Goal: Task Accomplishment & Management: Manage account settings

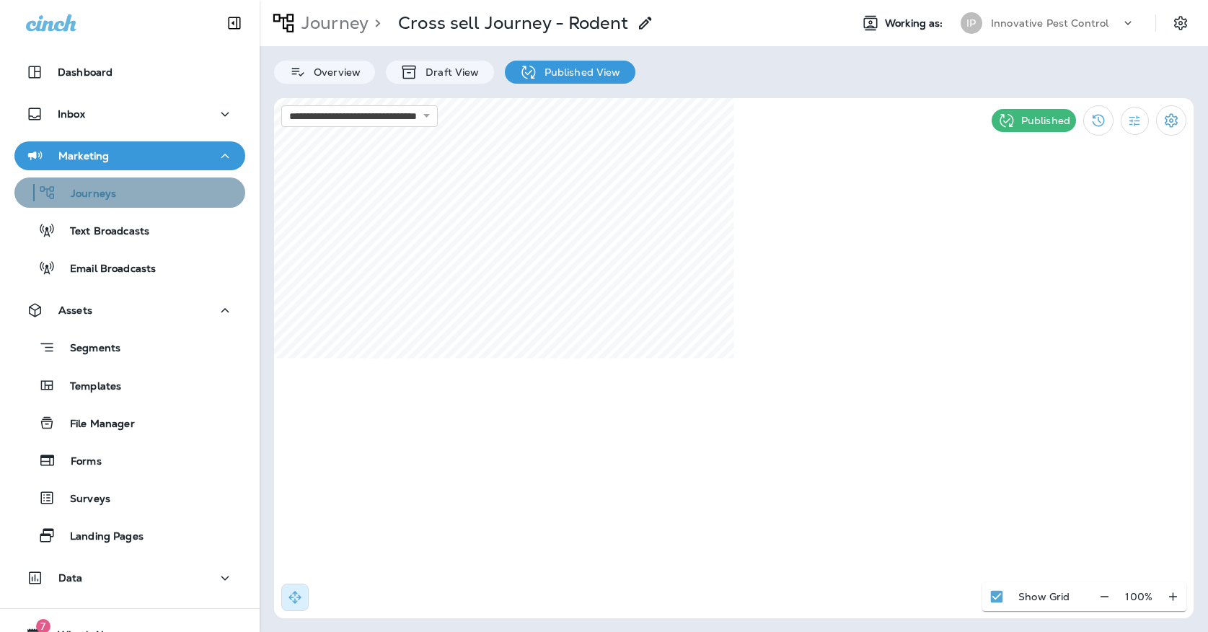
click at [183, 199] on div "Journeys" at bounding box center [129, 193] width 219 height 22
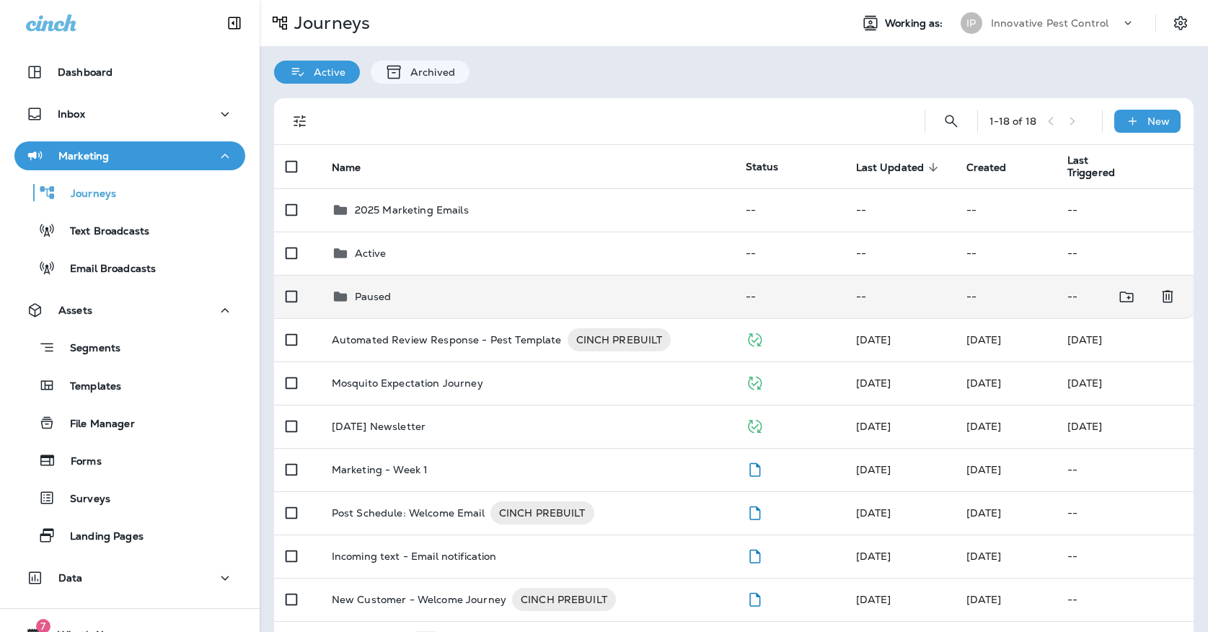
click at [390, 296] on div "Paused" at bounding box center [373, 296] width 37 height 17
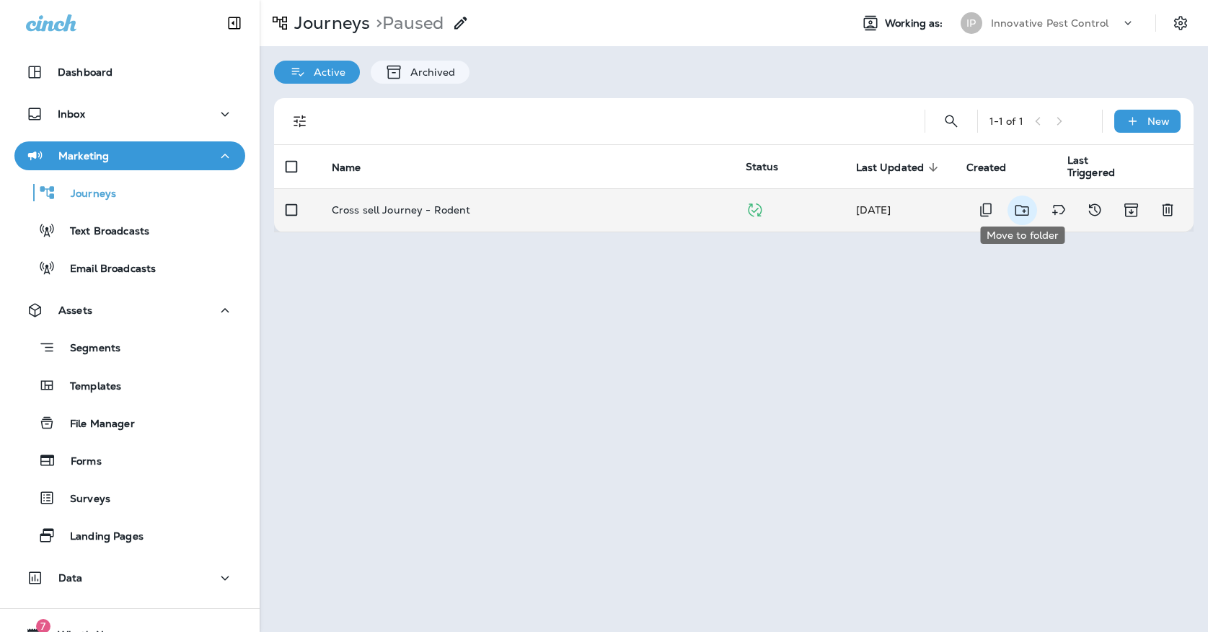
click at [1032, 200] on button "Move to folder" at bounding box center [1023, 210] width 30 height 30
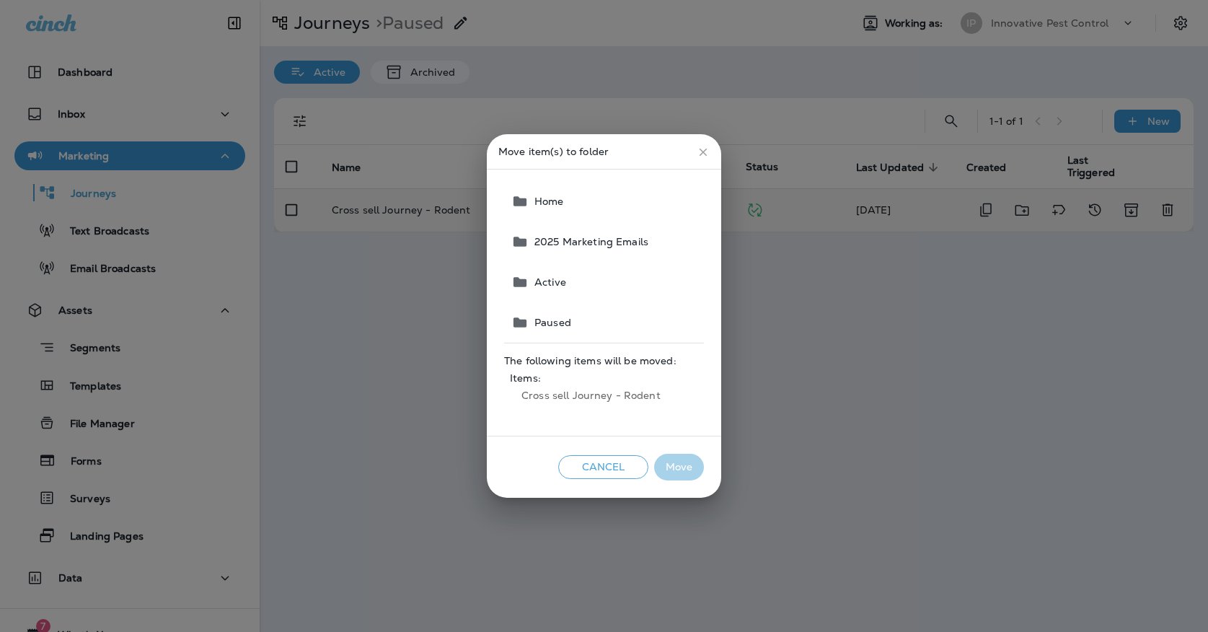
click at [589, 273] on button "Active" at bounding box center [605, 282] width 198 height 40
click at [670, 466] on button "Move" at bounding box center [679, 467] width 50 height 27
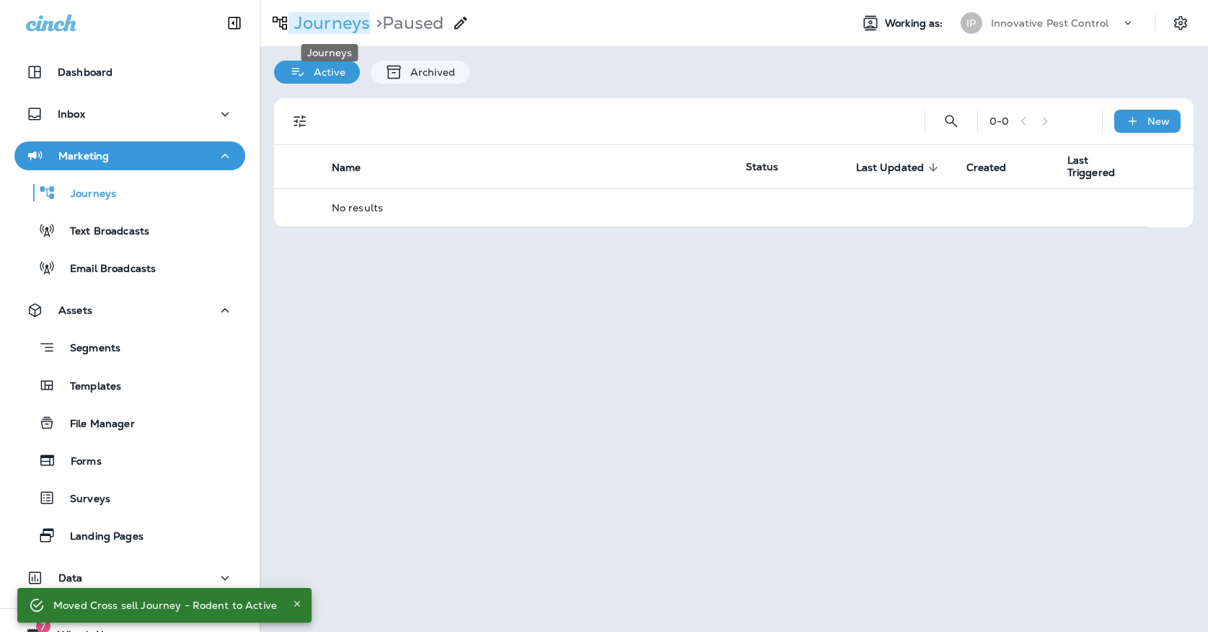
click at [329, 27] on p "Journeys" at bounding box center [330, 23] width 82 height 22
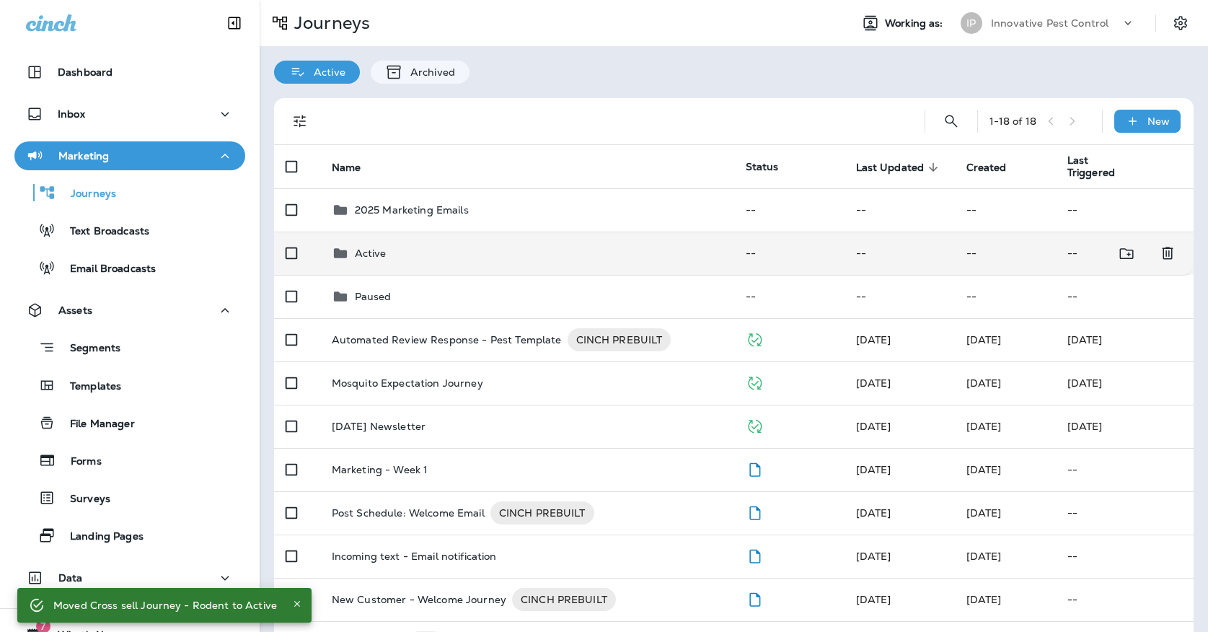
click at [372, 245] on div "Active" at bounding box center [371, 253] width 32 height 17
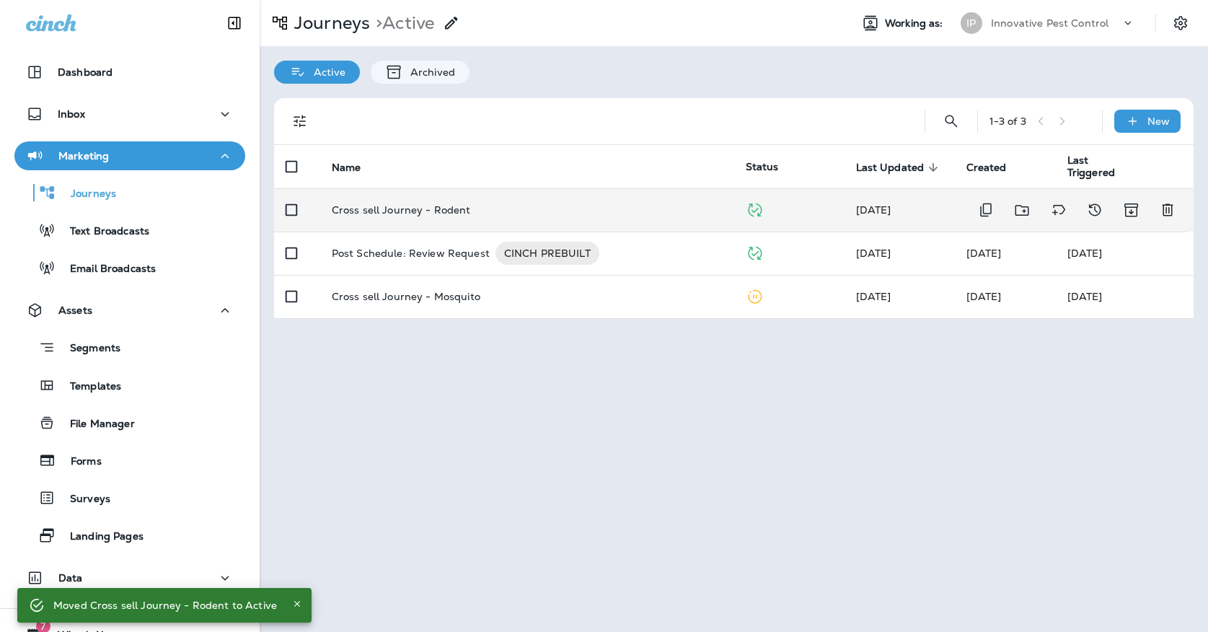
click at [392, 204] on p "Cross sell Journey - Rodent" at bounding box center [401, 210] width 139 height 12
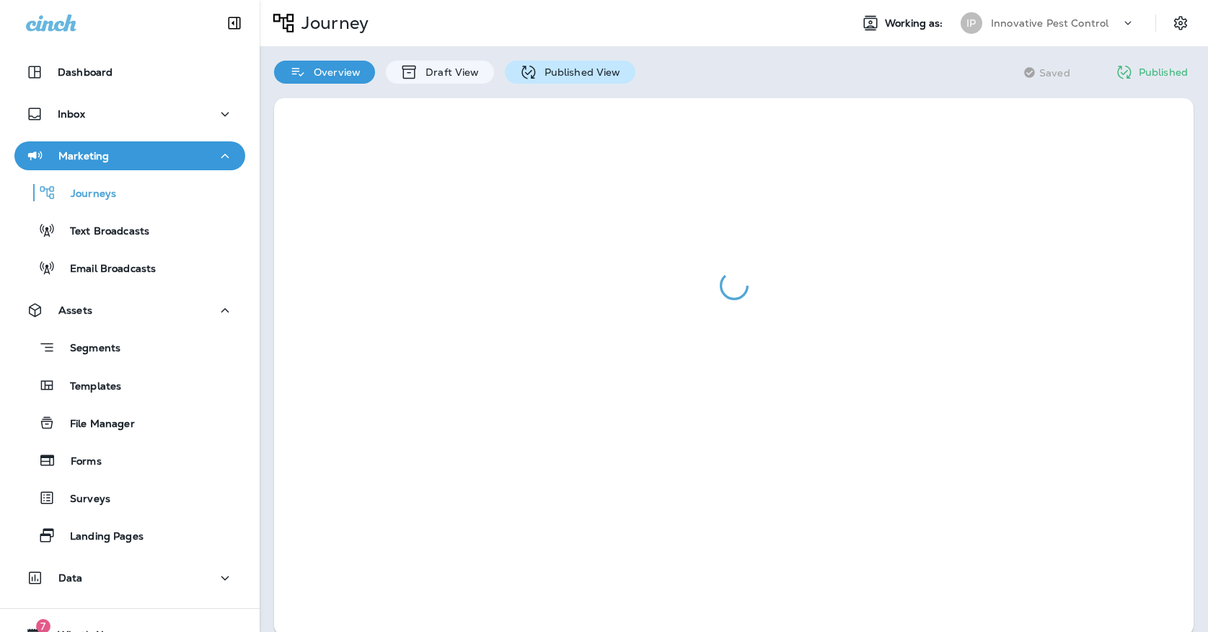
click at [521, 71] on icon at bounding box center [528, 72] width 18 height 18
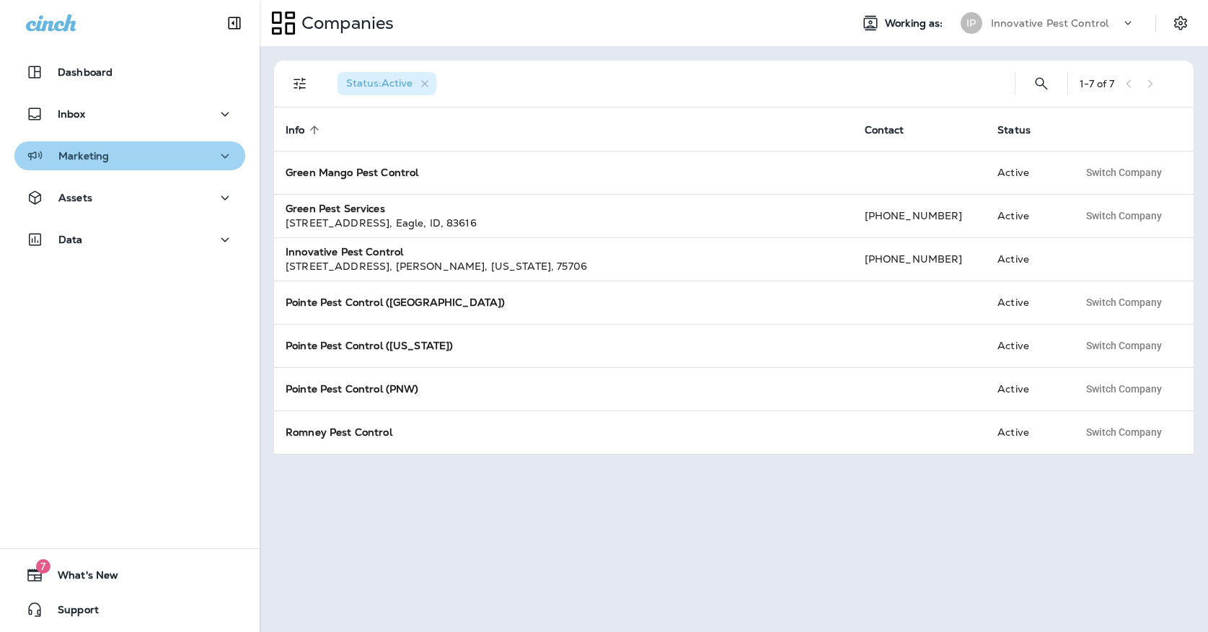
click at [164, 160] on div "Marketing" at bounding box center [130, 156] width 208 height 18
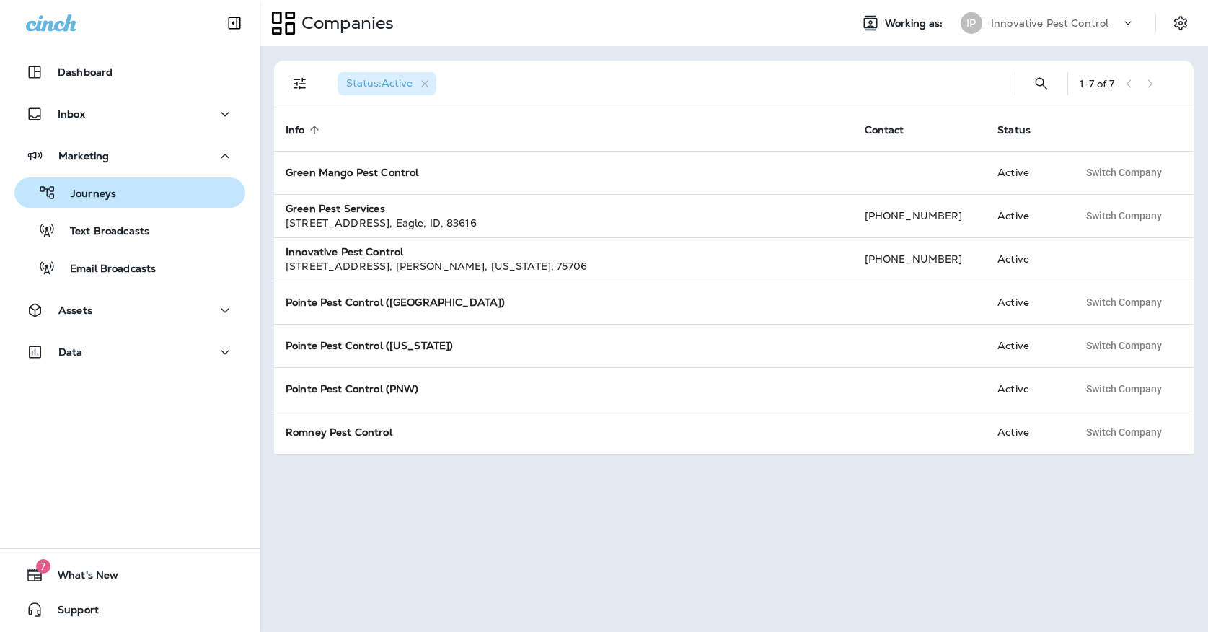
click at [157, 183] on div "Journeys" at bounding box center [129, 193] width 219 height 22
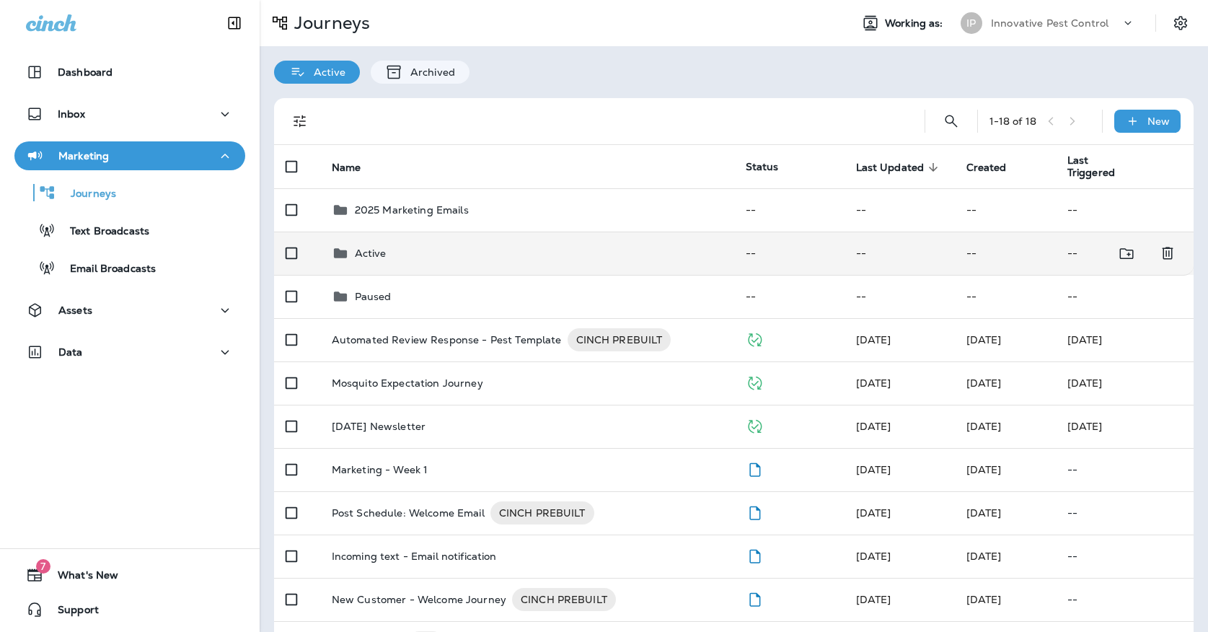
click at [354, 232] on td "Active" at bounding box center [527, 253] width 414 height 43
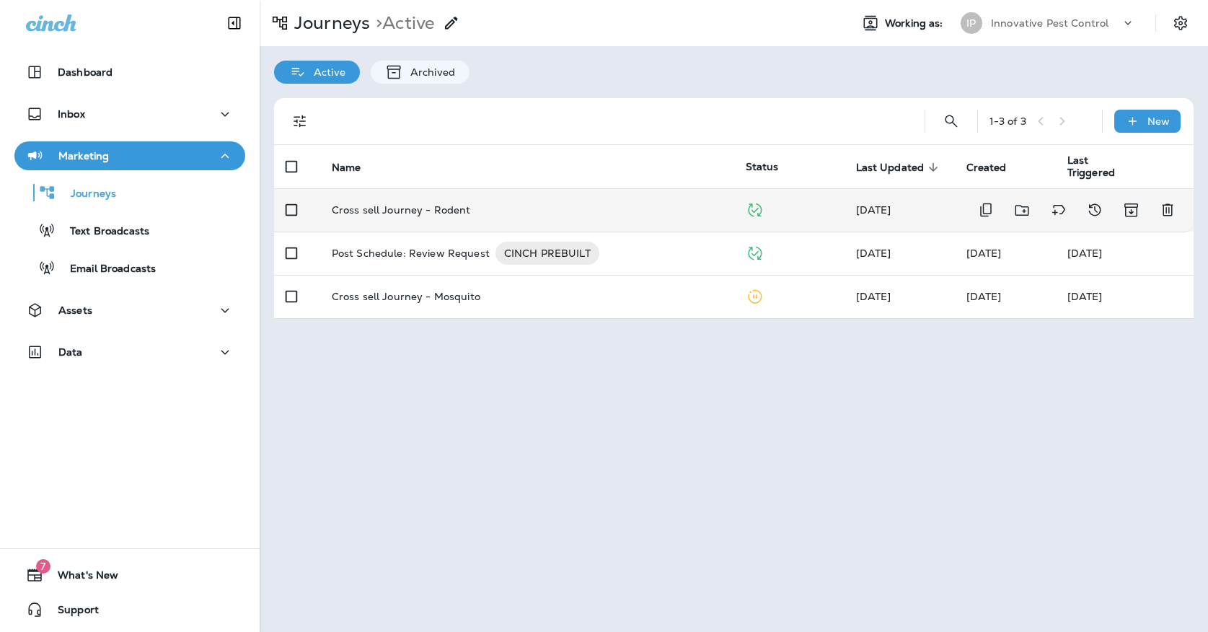
click at [379, 205] on p "Cross sell Journey - Rodent" at bounding box center [401, 210] width 139 height 12
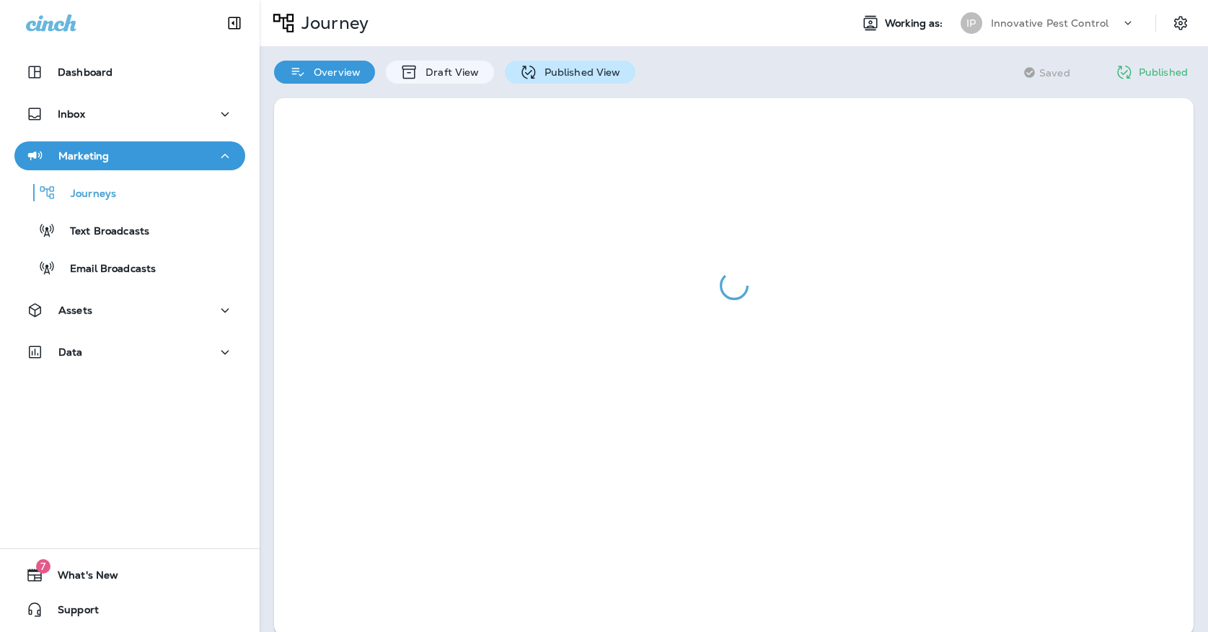
click at [540, 69] on p "Published View" at bounding box center [579, 72] width 84 height 12
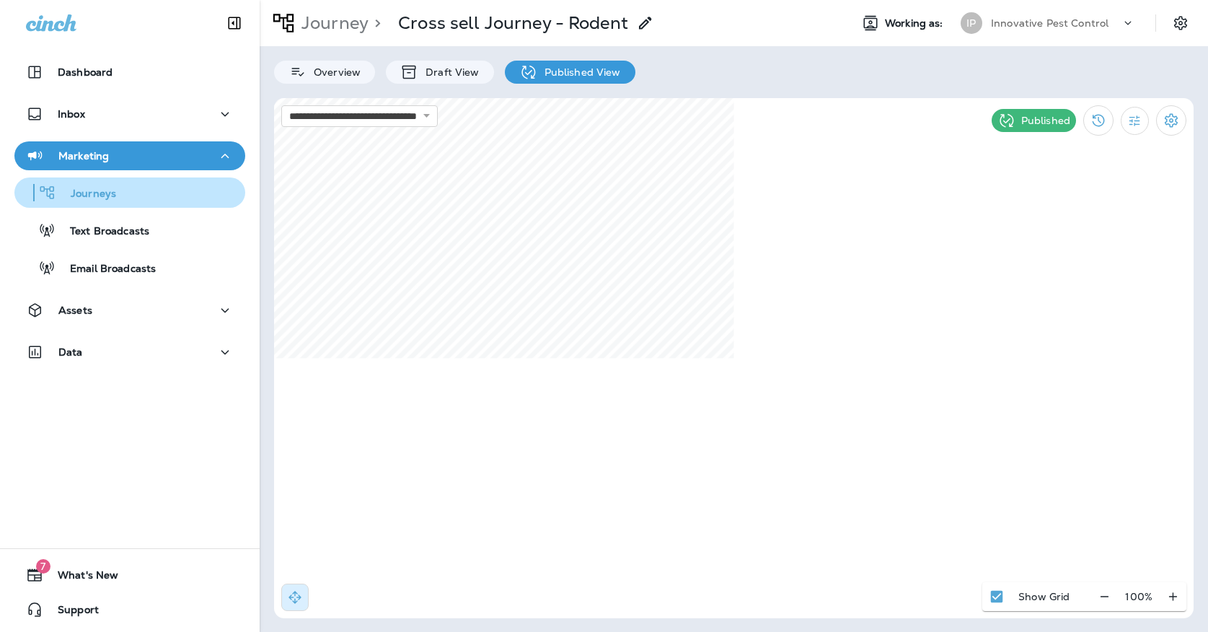
click at [70, 199] on p "Journeys" at bounding box center [86, 195] width 60 height 14
